Goal: Transaction & Acquisition: Purchase product/service

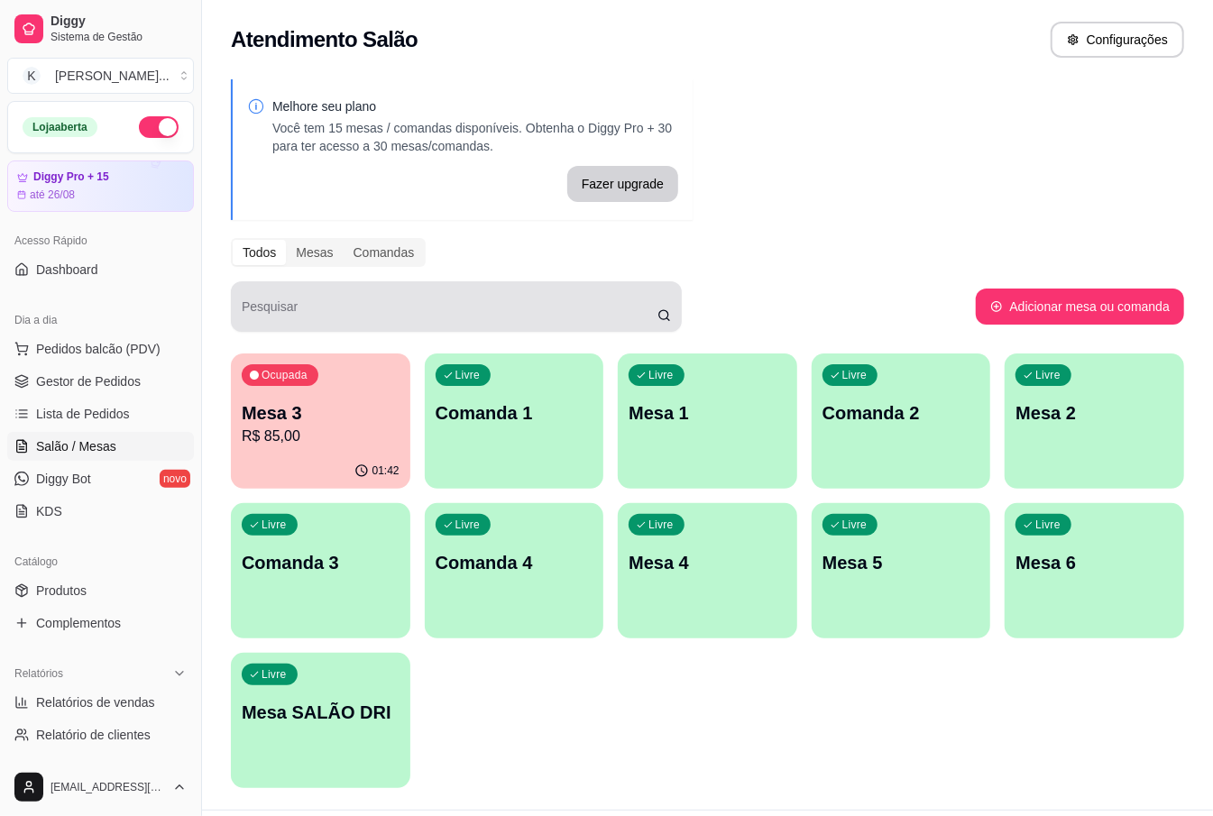
click at [256, 433] on p "R$ 85,00" at bounding box center [321, 437] width 158 height 22
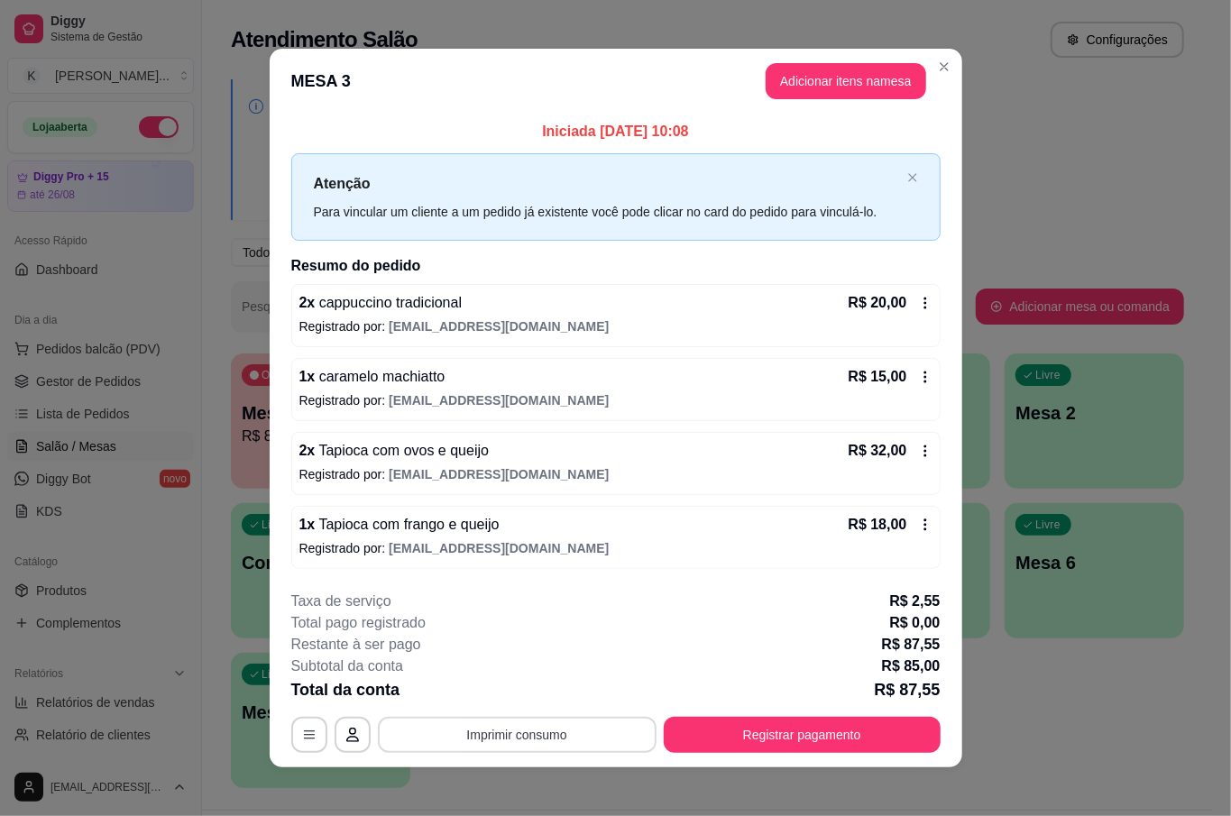
click at [520, 747] on button "Imprimir consumo" at bounding box center [517, 735] width 279 height 36
click at [505, 691] on button "IMPRESSORA" at bounding box center [513, 695] width 126 height 28
click at [845, 736] on button "Registrar pagamento" at bounding box center [802, 735] width 277 height 36
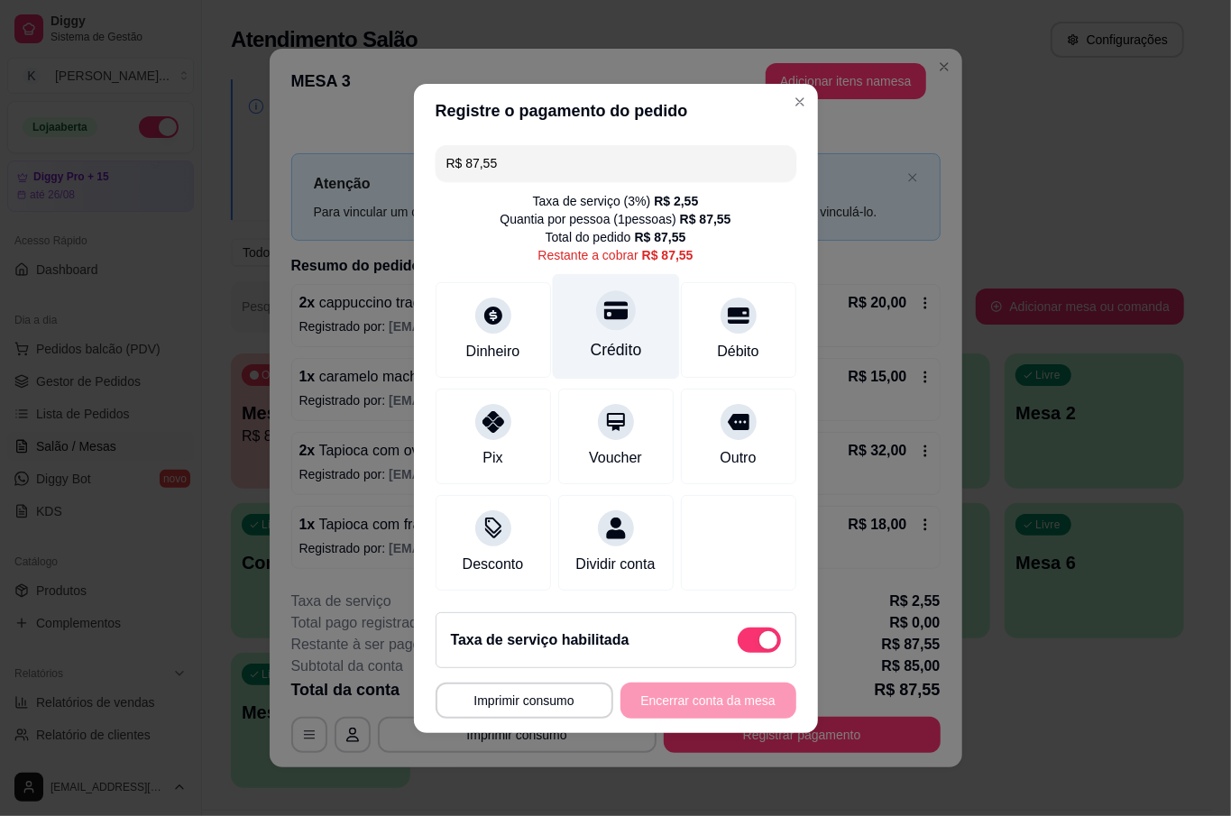
click at [594, 343] on div "Crédito" at bounding box center [615, 349] width 51 height 23
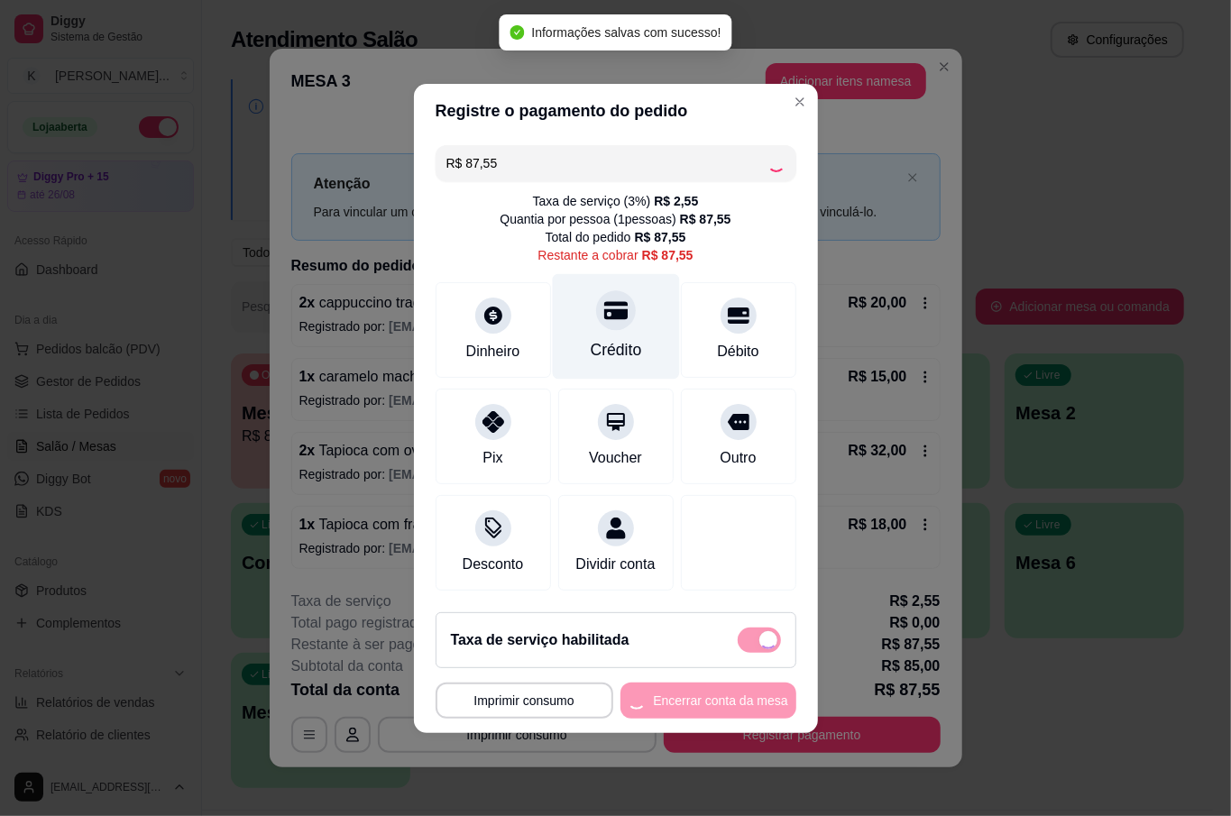
type input "R$ 0,00"
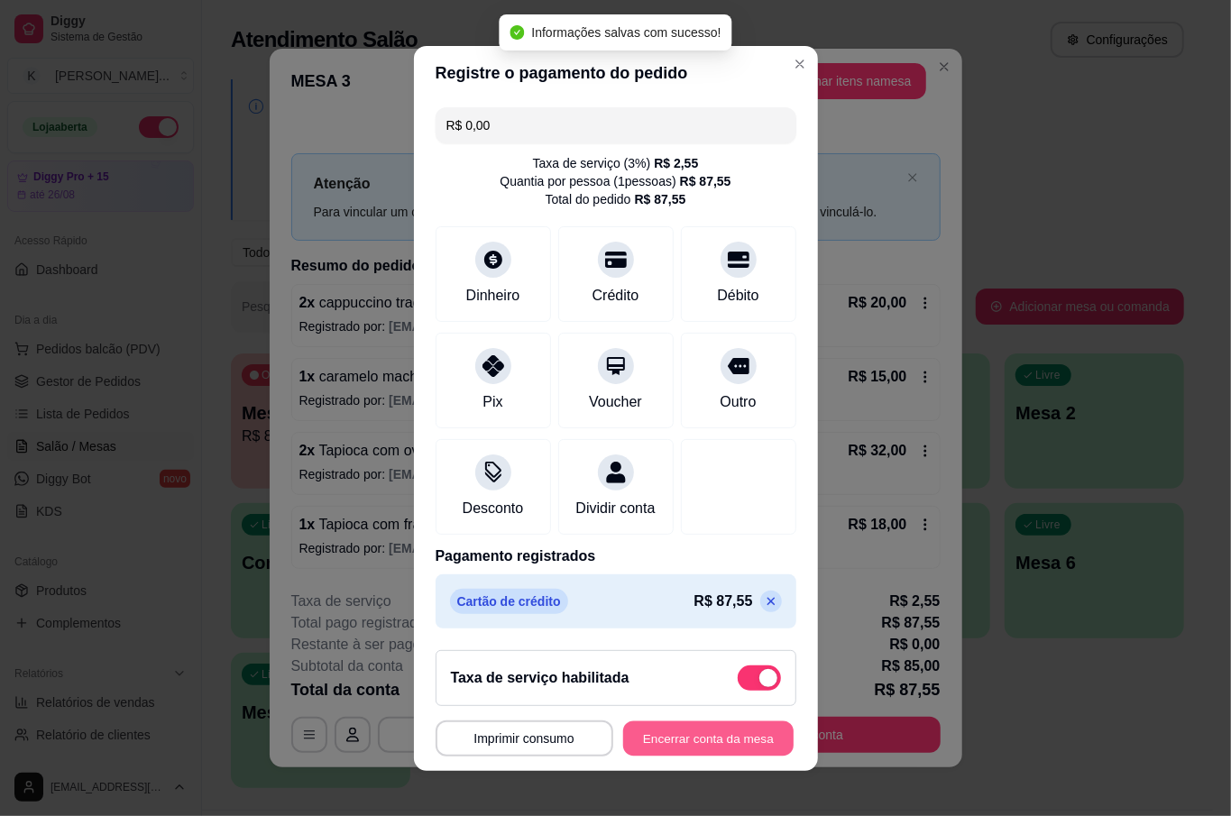
click at [691, 744] on button "Encerrar conta da mesa" at bounding box center [708, 738] width 171 height 35
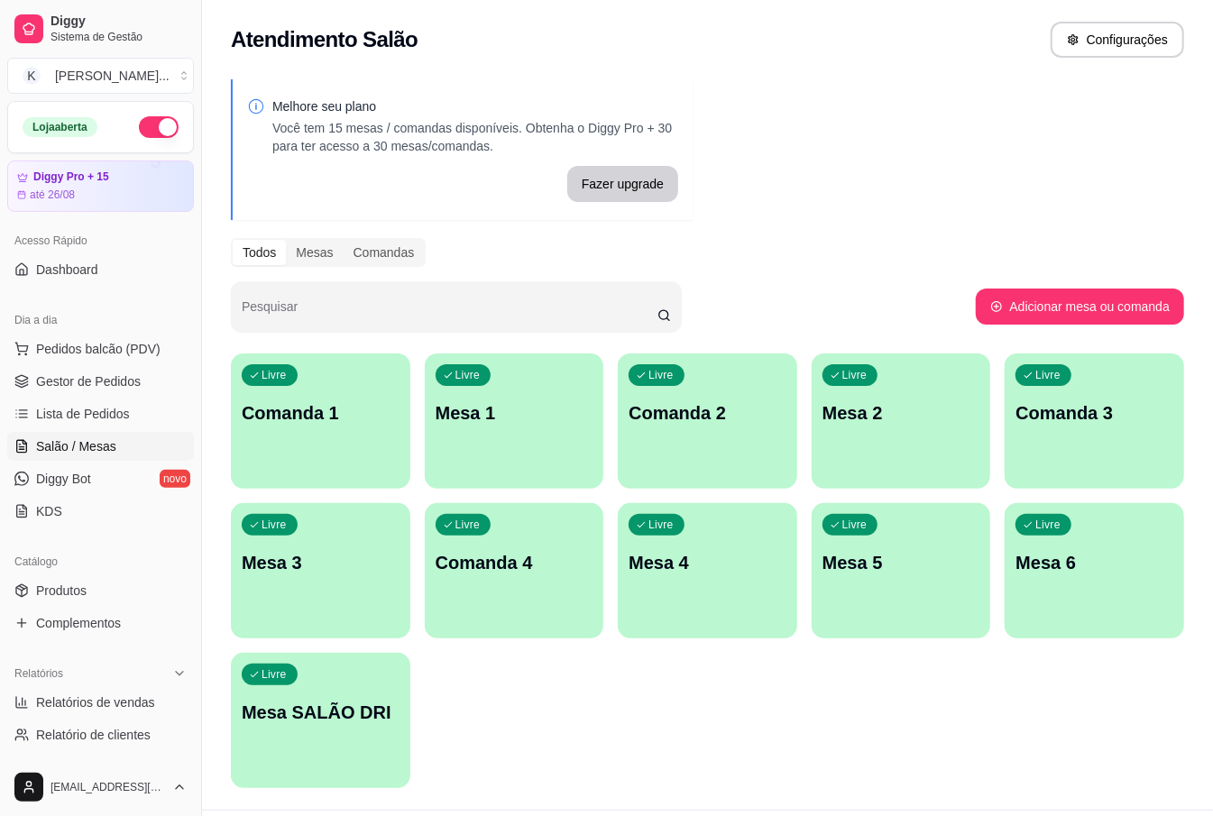
click at [94, 332] on div "Dia a dia" at bounding box center [100, 320] width 187 height 29
click at [102, 348] on span "Pedidos balcão (PDV)" at bounding box center [98, 349] width 125 height 18
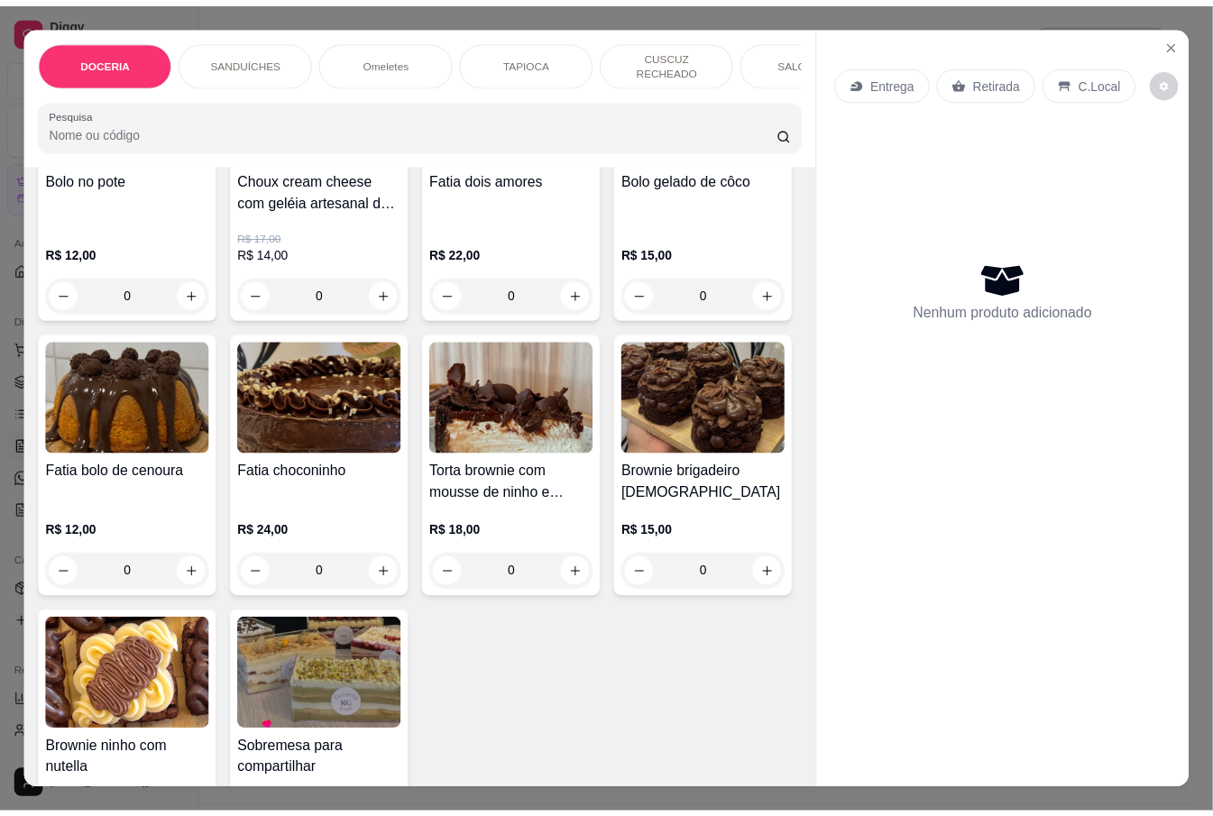
scroll to position [481, 0]
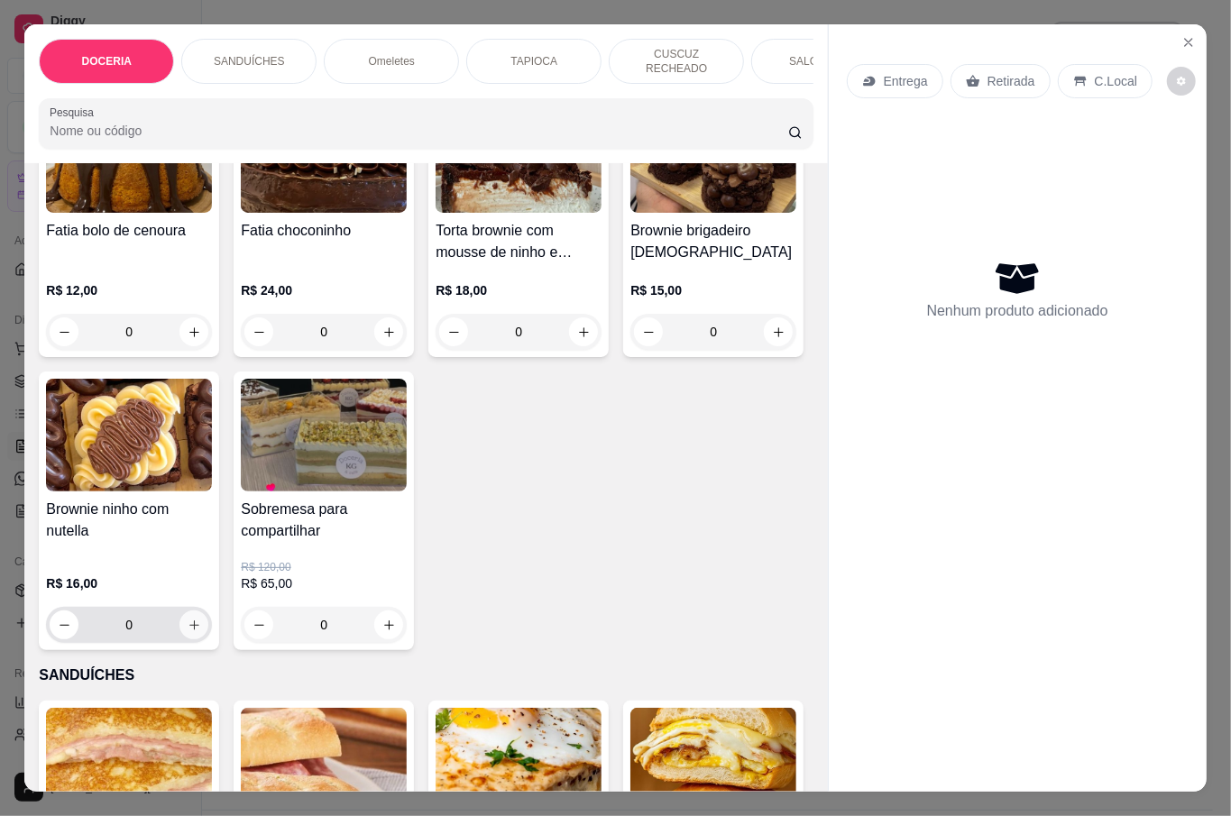
click at [201, 619] on icon "increase-product-quantity" at bounding box center [195, 626] width 14 height 14
type input "1"
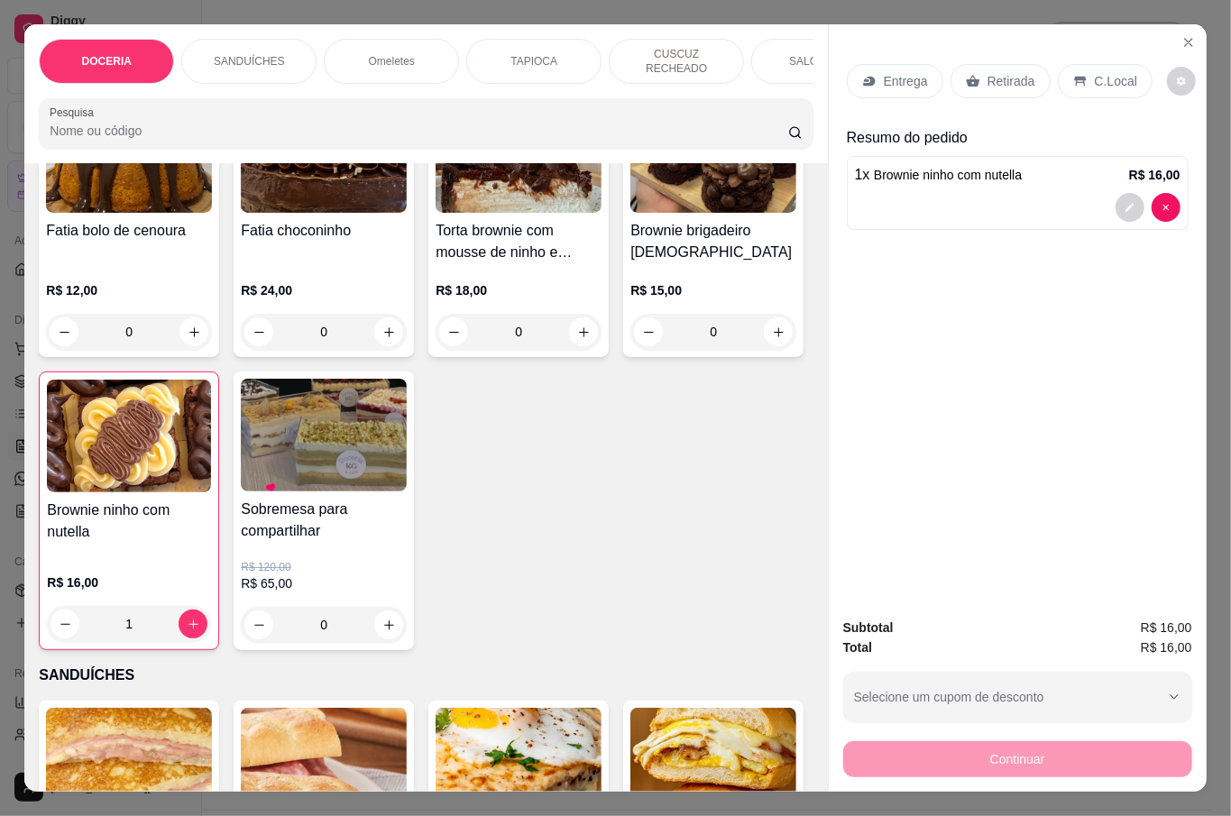
click at [1019, 74] on p "Retirada" at bounding box center [1012, 81] width 48 height 18
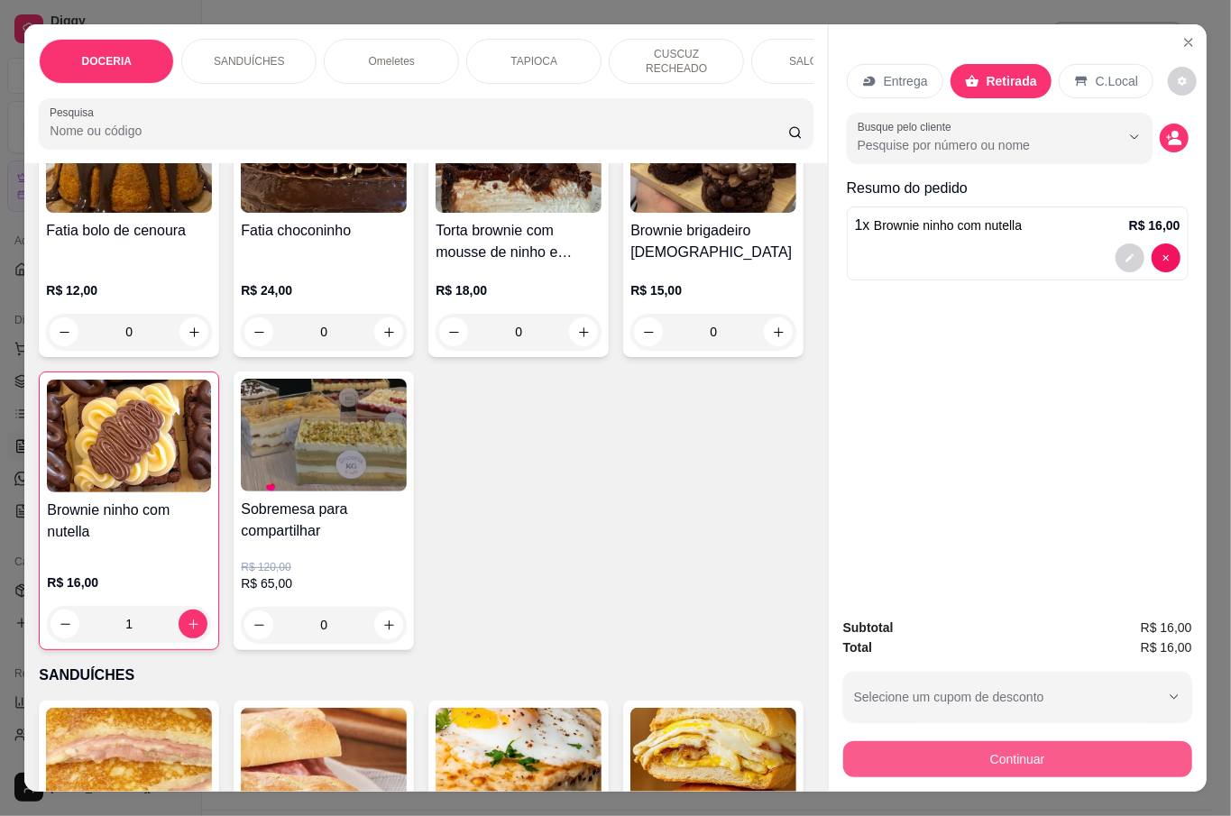
click at [1052, 748] on button "Continuar" at bounding box center [1018, 760] width 349 height 36
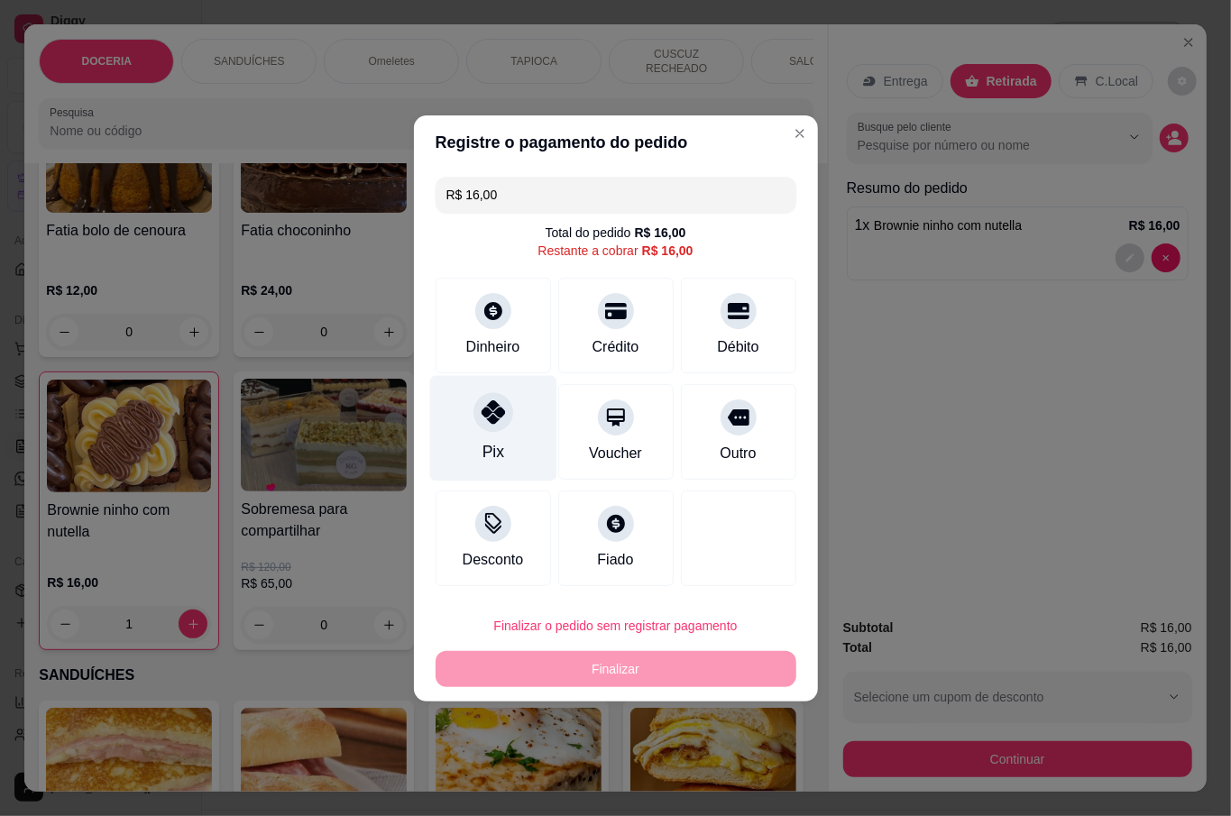
click at [484, 429] on div at bounding box center [494, 412] width 40 height 40
type input "R$ 0,00"
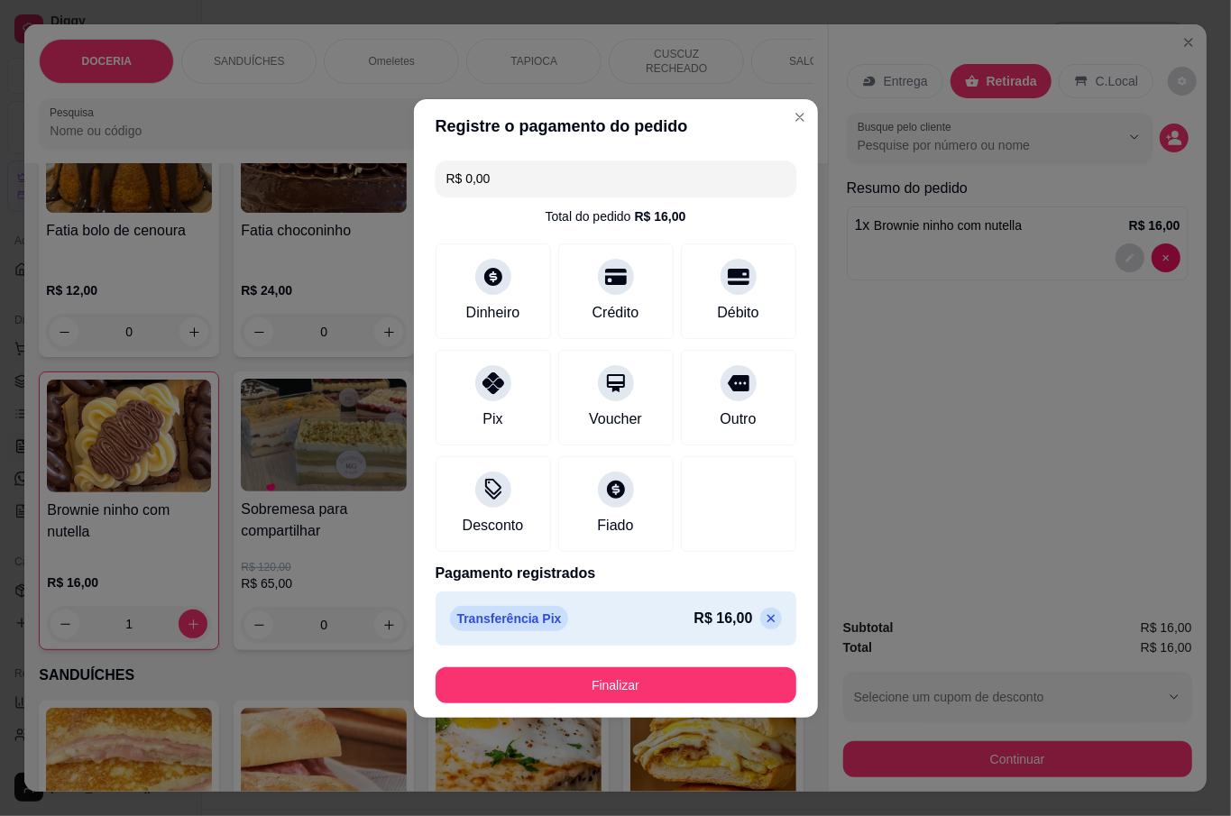
click at [618, 684] on button "Finalizar" at bounding box center [616, 686] width 361 height 36
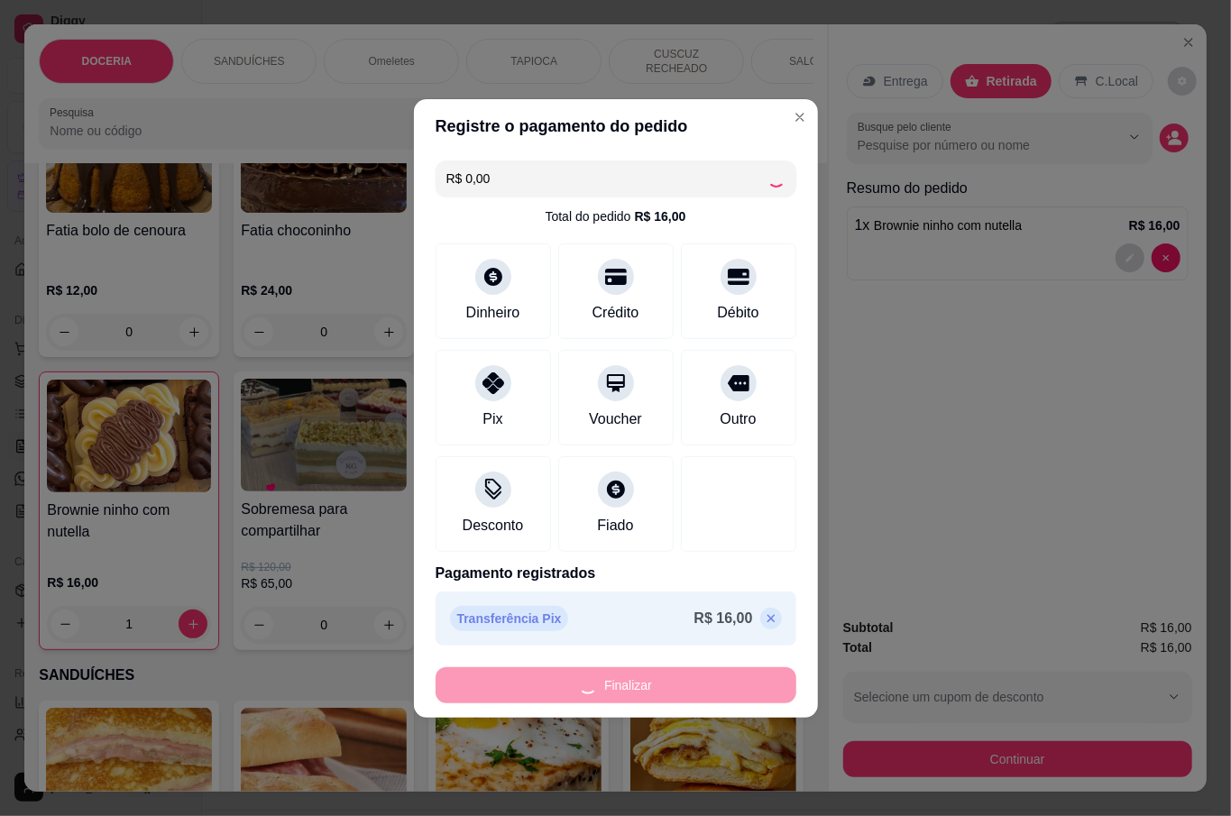
type input "0"
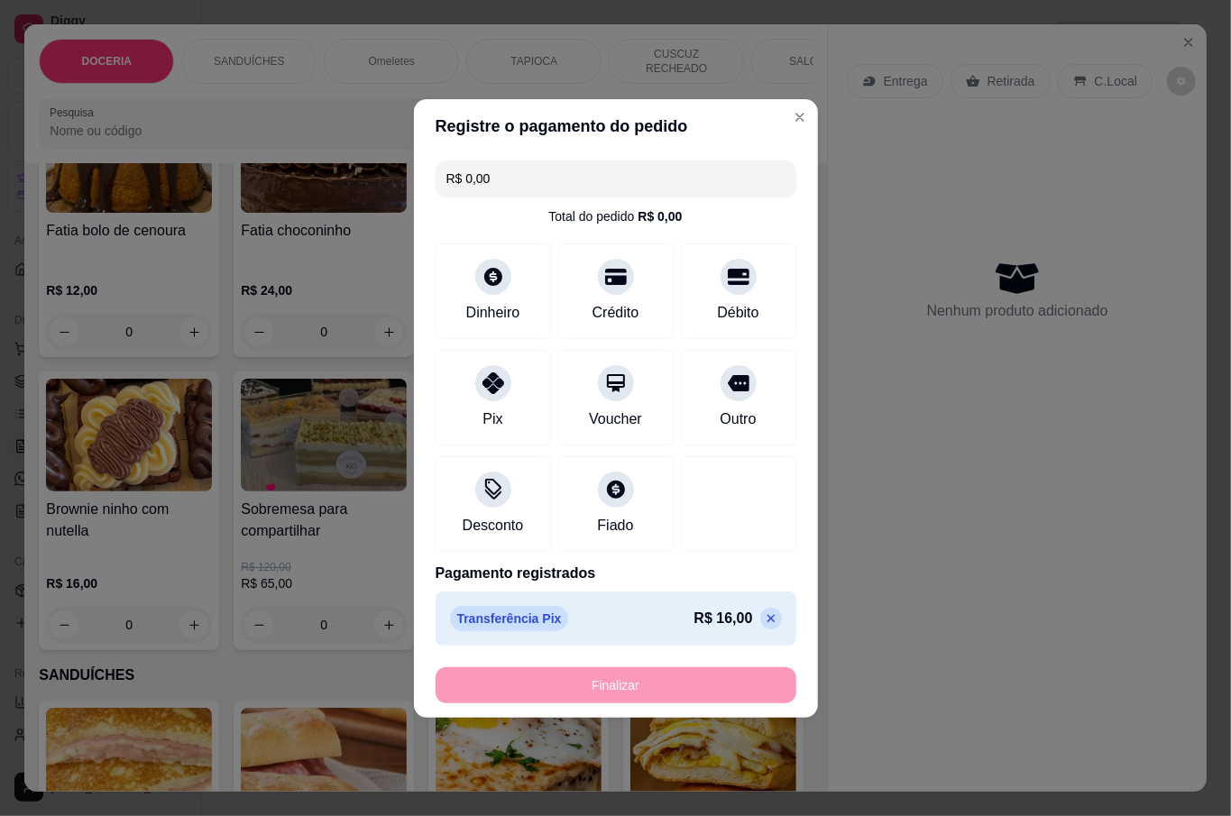
type input "-R$ 16,00"
